Goal: Task Accomplishment & Management: Use online tool/utility

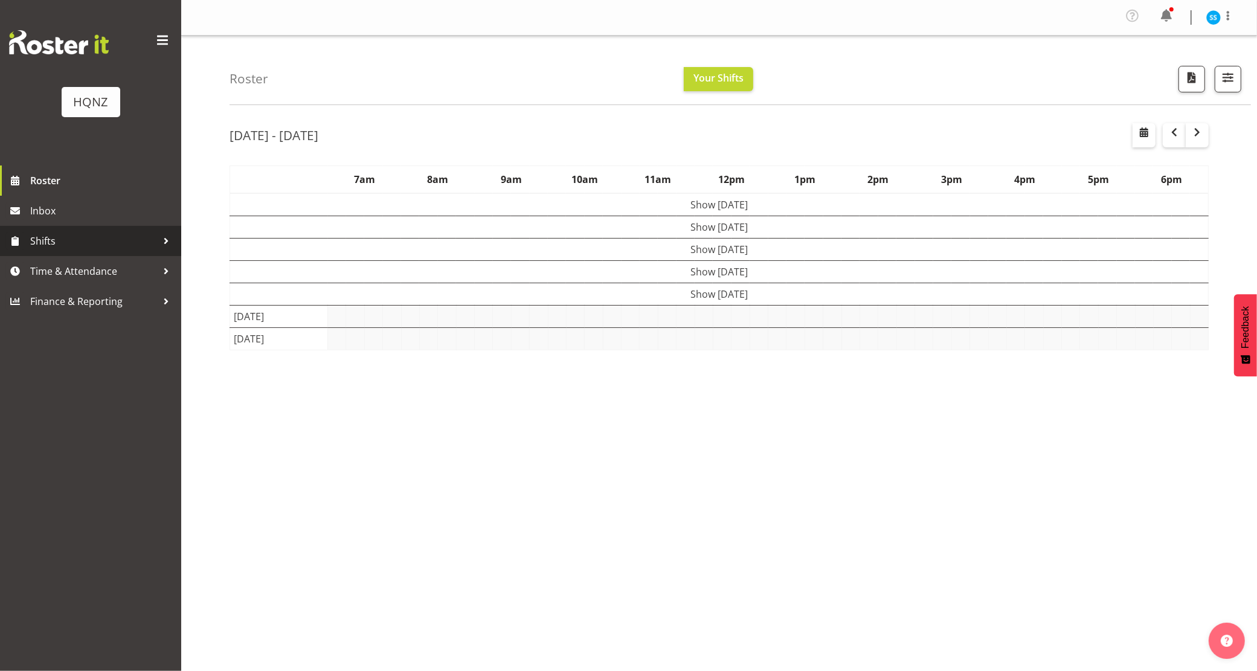
click at [98, 236] on span "Shifts" at bounding box center [93, 241] width 127 height 18
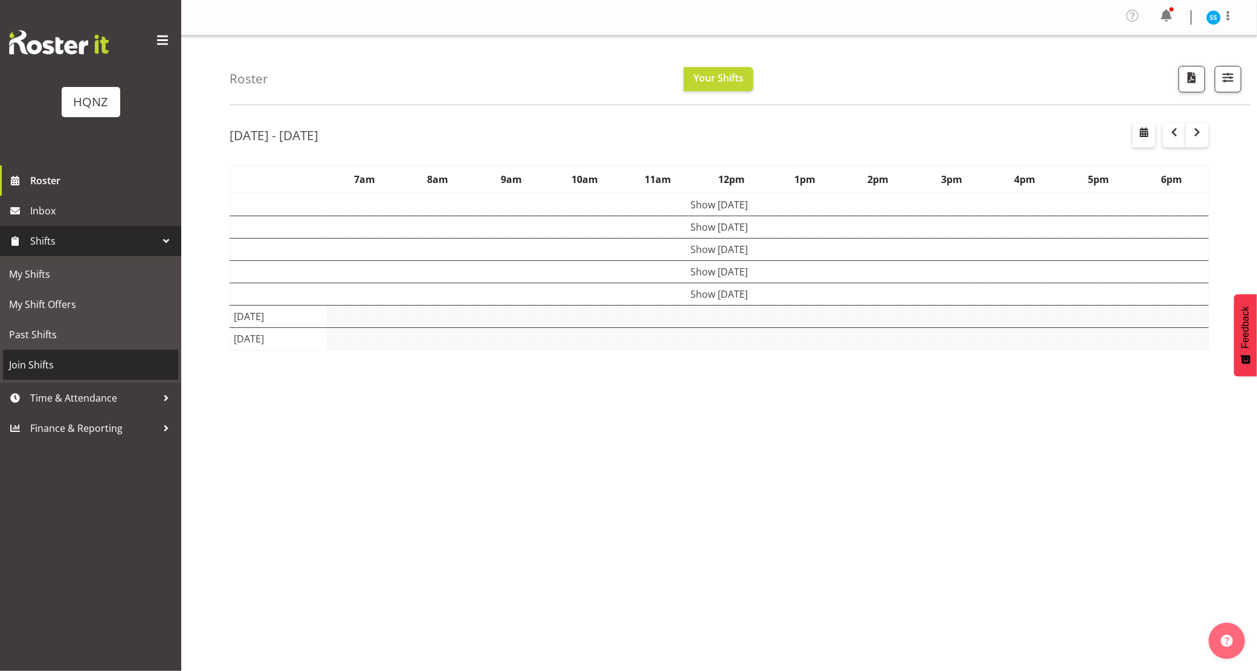
click at [83, 366] on span "Join Shifts" at bounding box center [90, 365] width 163 height 18
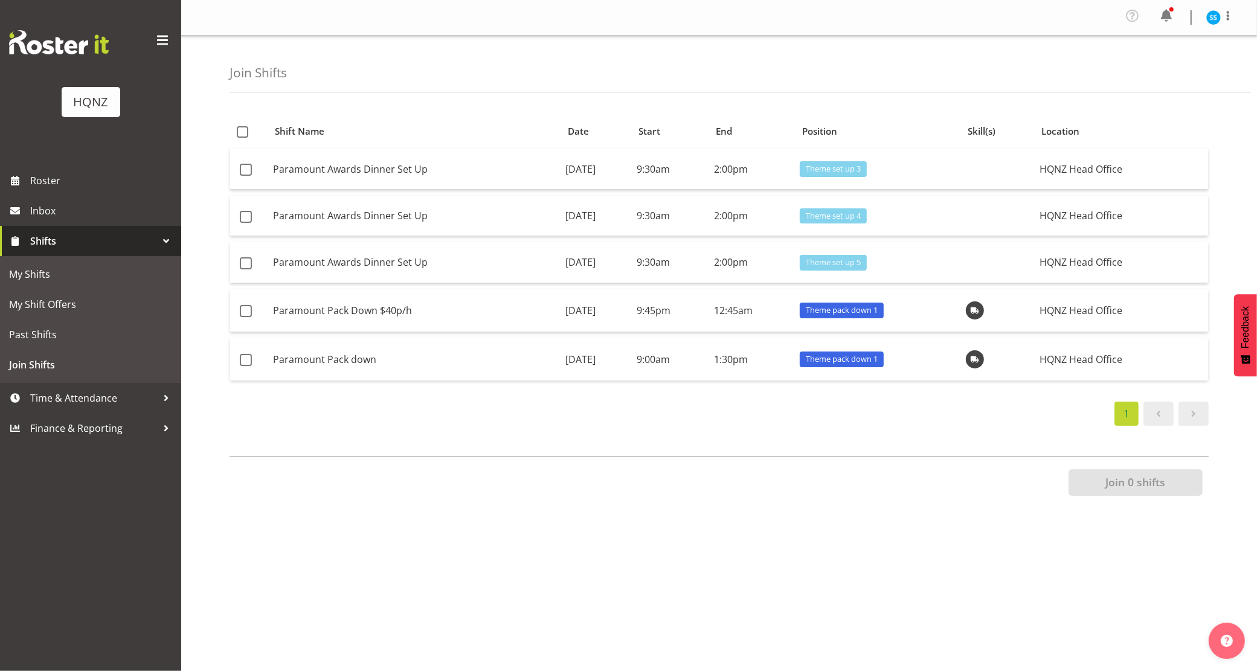
click at [772, 523] on div "Shift Name Position Shift Name Date Start End Position Skill(s) Location Paramo…" at bounding box center [744, 343] width 1028 height 483
click at [632, 324] on td "17th September" at bounding box center [596, 310] width 71 height 43
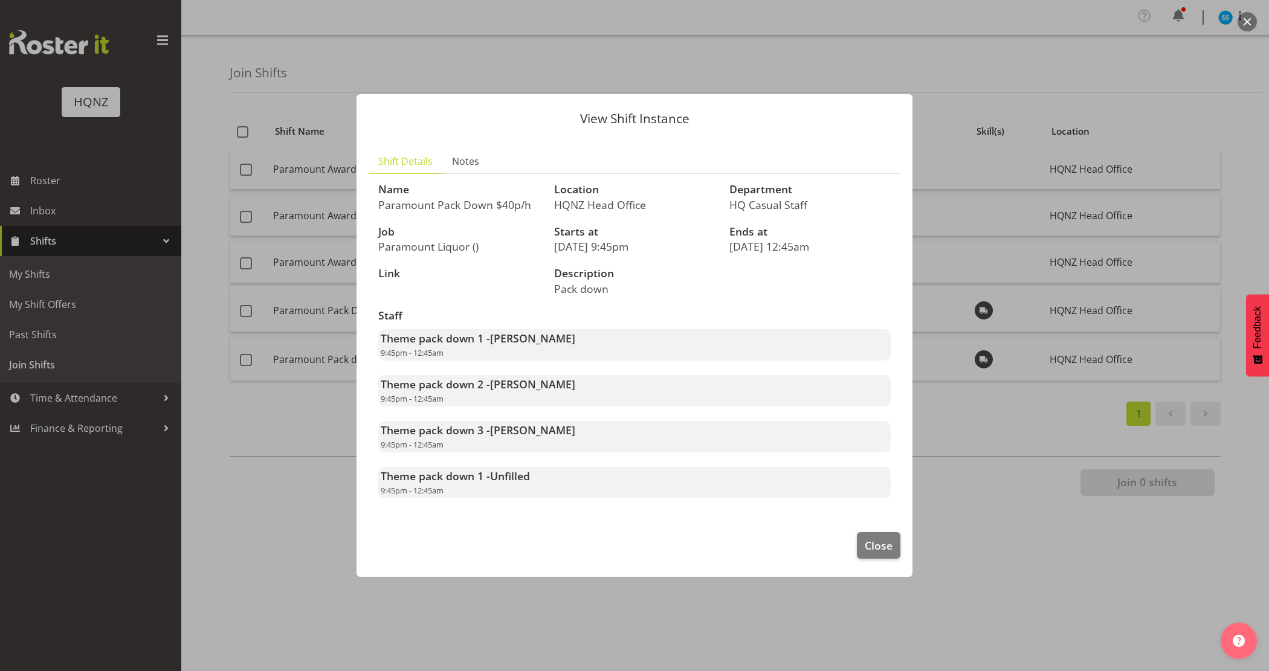
click at [1050, 556] on div at bounding box center [634, 335] width 1269 height 671
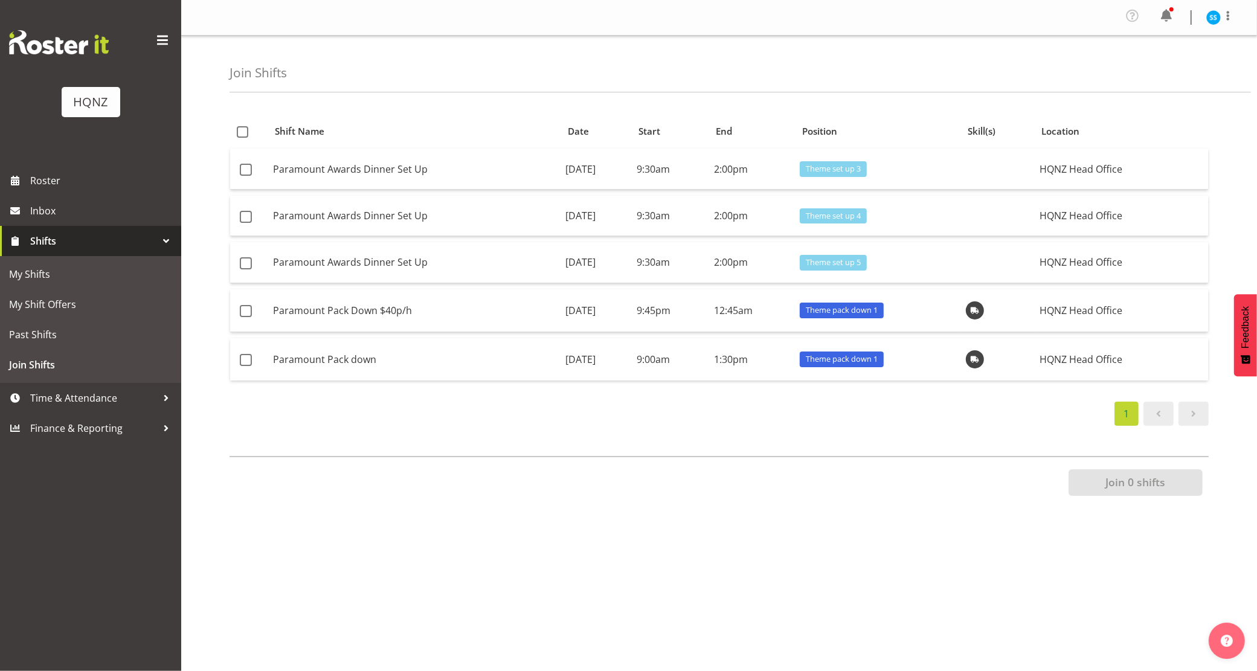
click at [321, 315] on td "Paramount Pack Down $40p/h" at bounding box center [414, 310] width 292 height 43
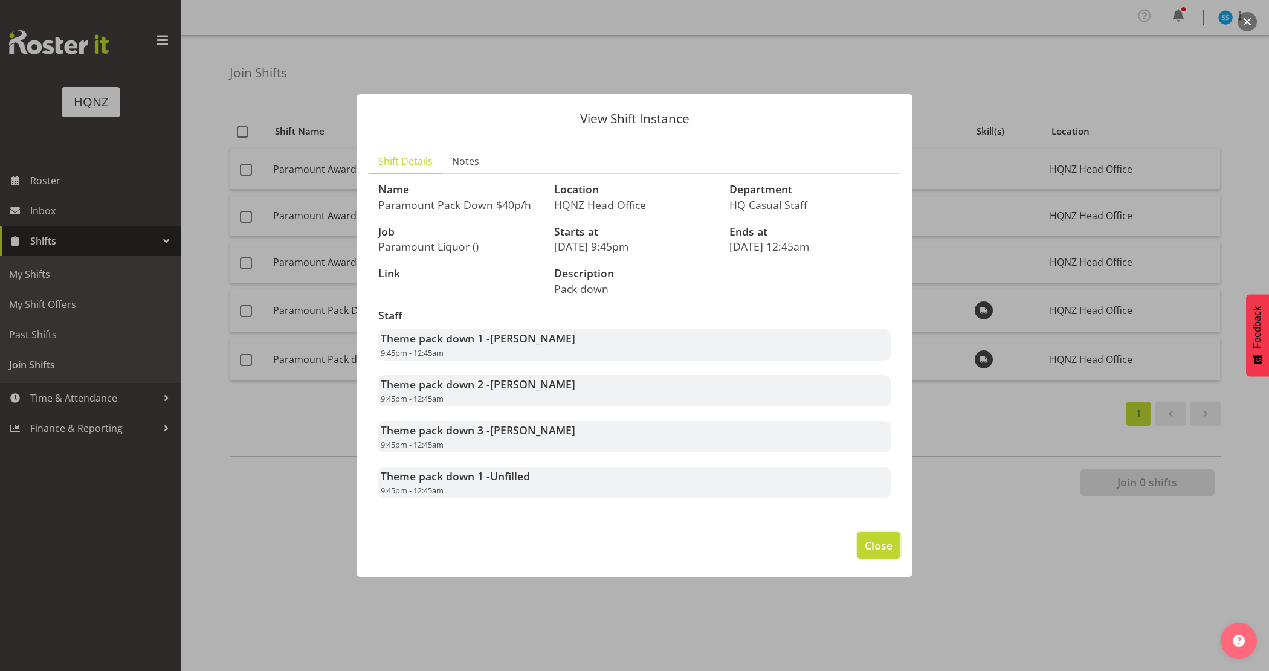
click at [857, 541] on button "Close" at bounding box center [879, 545] width 44 height 27
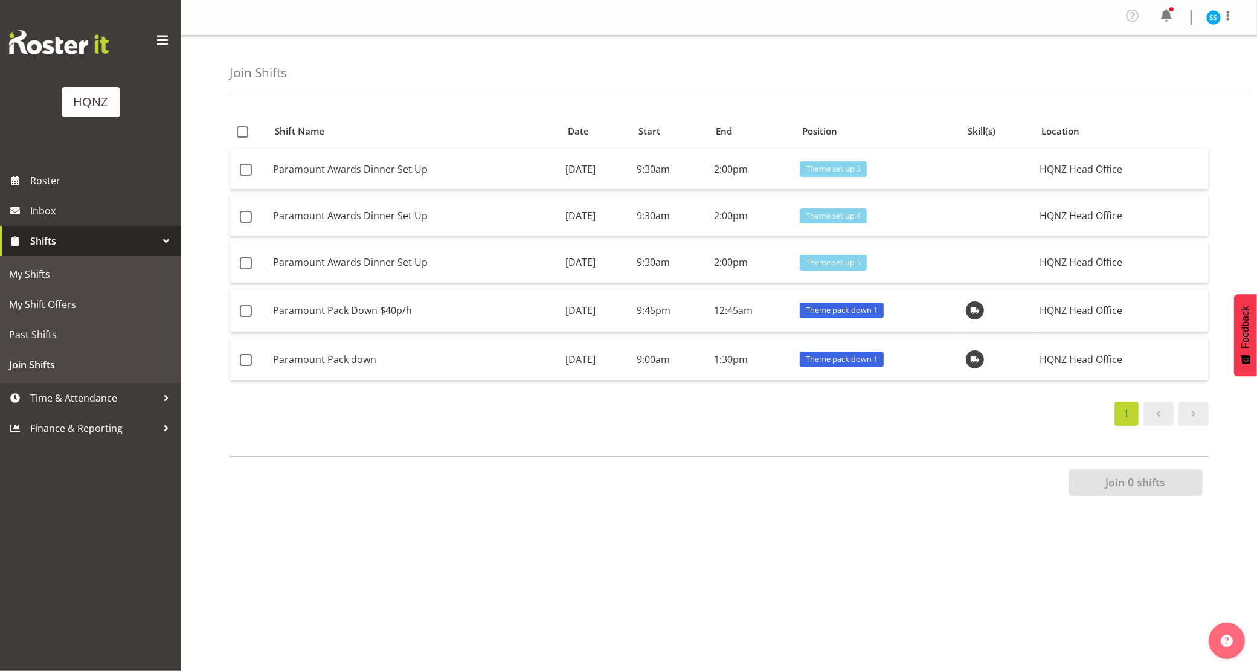
click at [964, 566] on div "Shift Name Position Shift Name Date Start End Position Skill(s) Location Paramo…" at bounding box center [744, 343] width 1028 height 483
click at [1131, 411] on li "1" at bounding box center [1126, 414] width 29 height 24
click at [697, 356] on td "9:00am" at bounding box center [670, 359] width 77 height 42
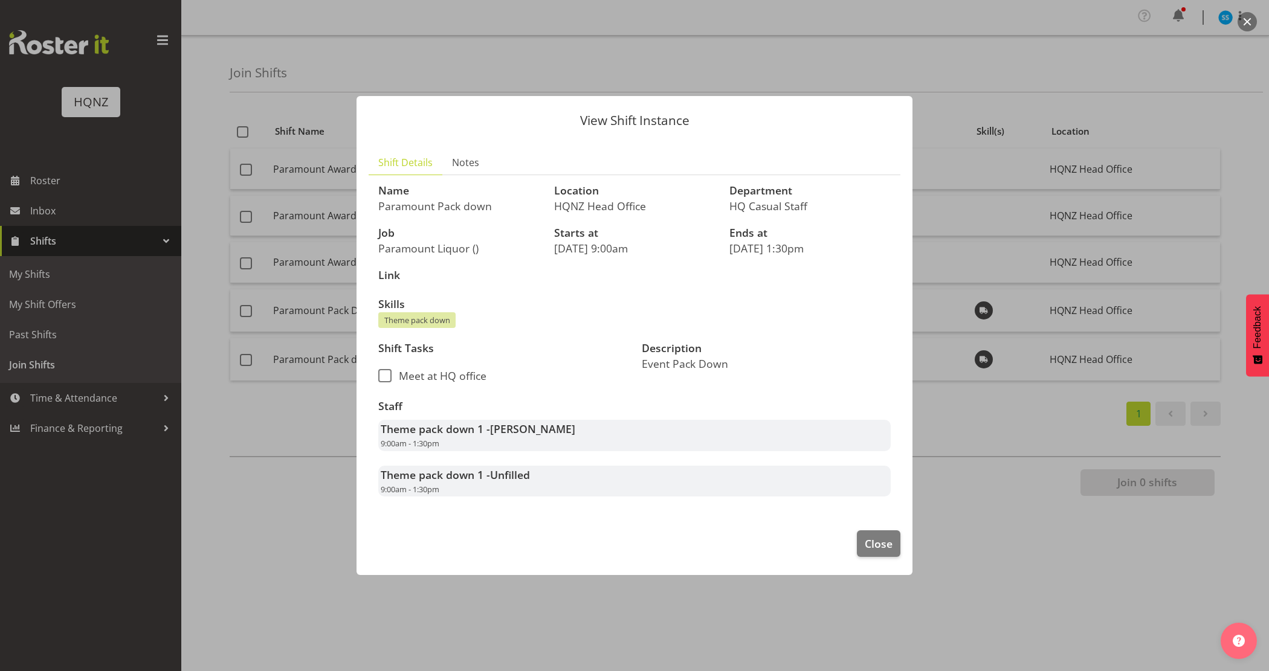
click at [979, 500] on div at bounding box center [634, 335] width 1269 height 671
